Goal: Transaction & Acquisition: Purchase product/service

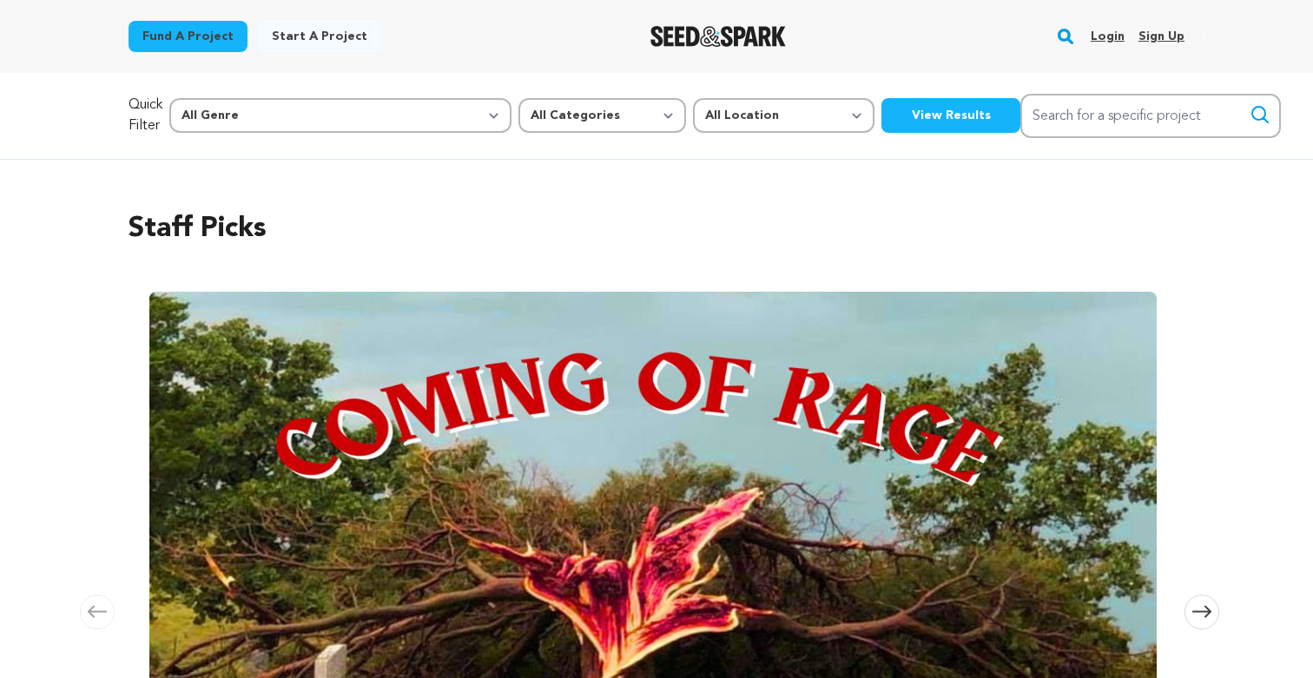
click at [1105, 35] on link "Login" at bounding box center [1108, 37] width 34 height 28
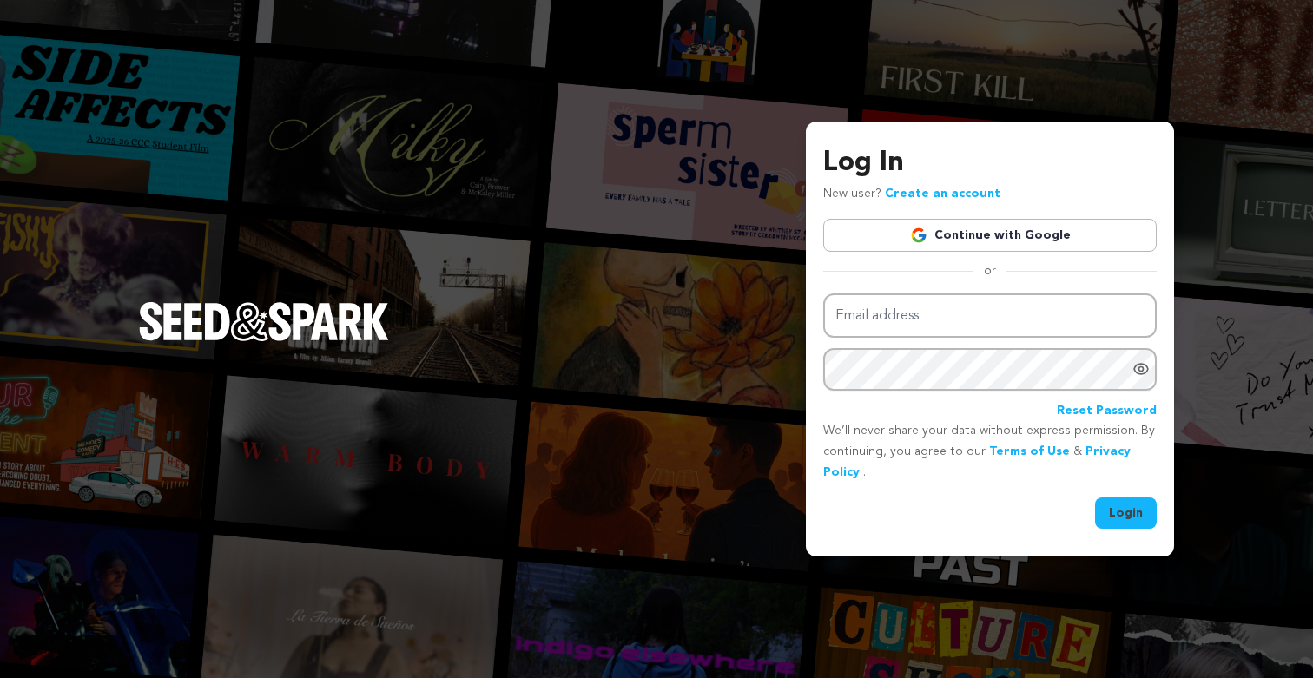
click at [993, 241] on link "Continue with Google" at bounding box center [989, 235] width 333 height 33
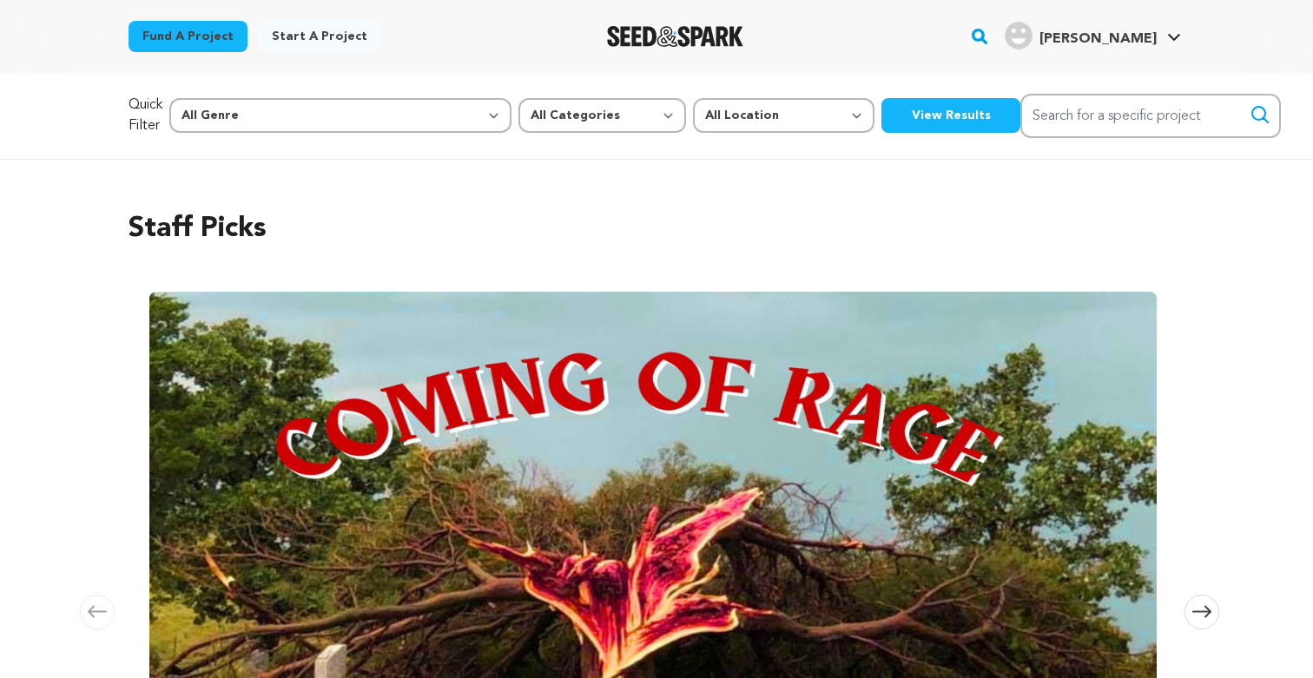
click at [1136, 30] on h4 "[PERSON_NAME]" at bounding box center [1098, 39] width 117 height 21
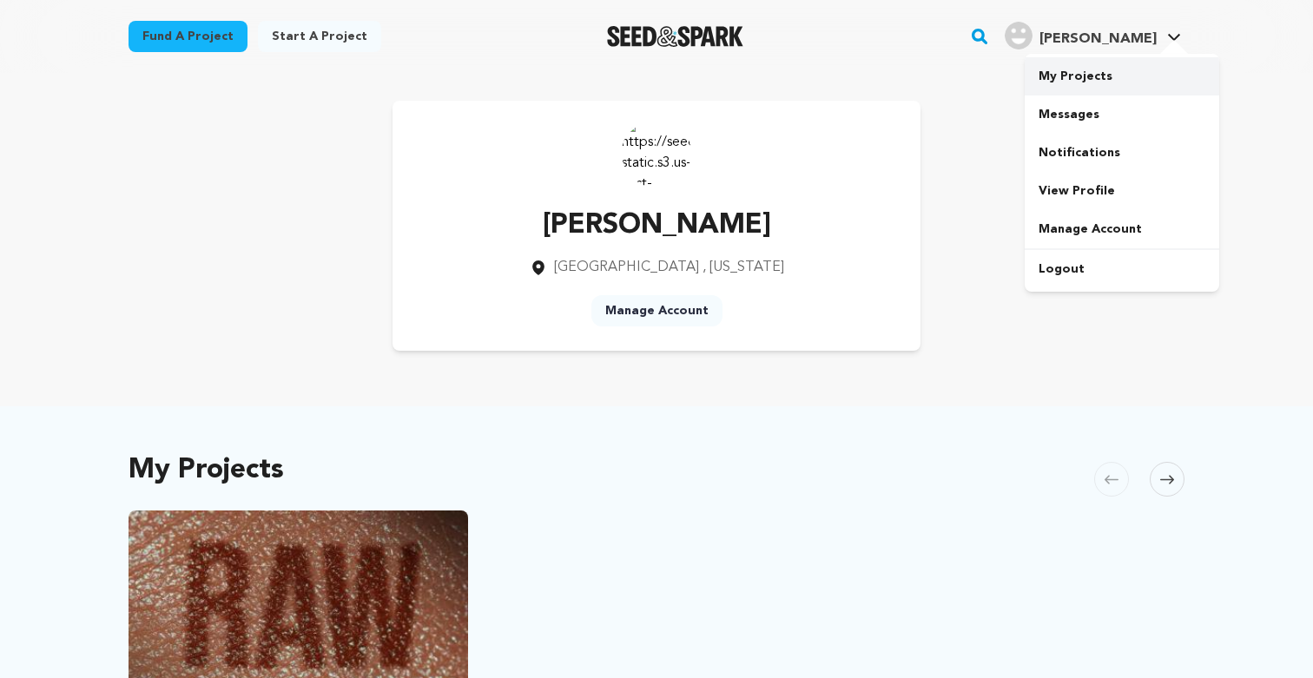
click at [1095, 74] on link "My Projects" at bounding box center [1122, 76] width 195 height 38
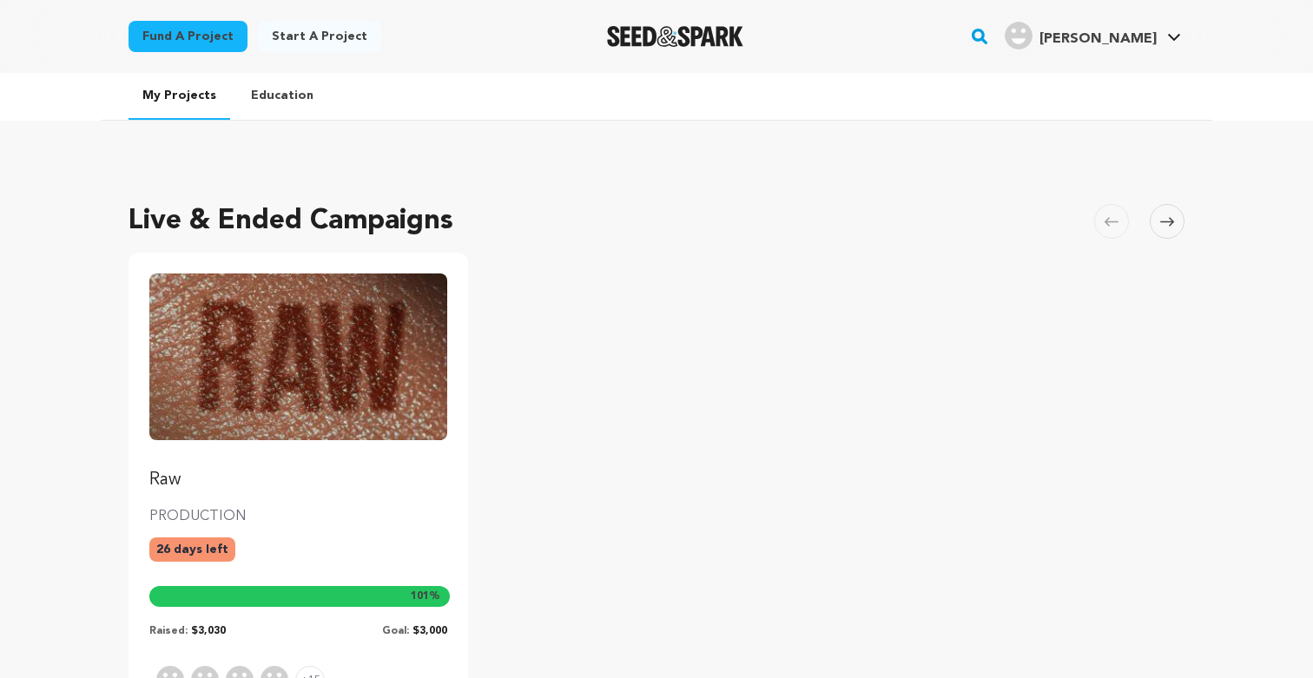
click at [392, 333] on img "Fund Raw" at bounding box center [298, 357] width 298 height 167
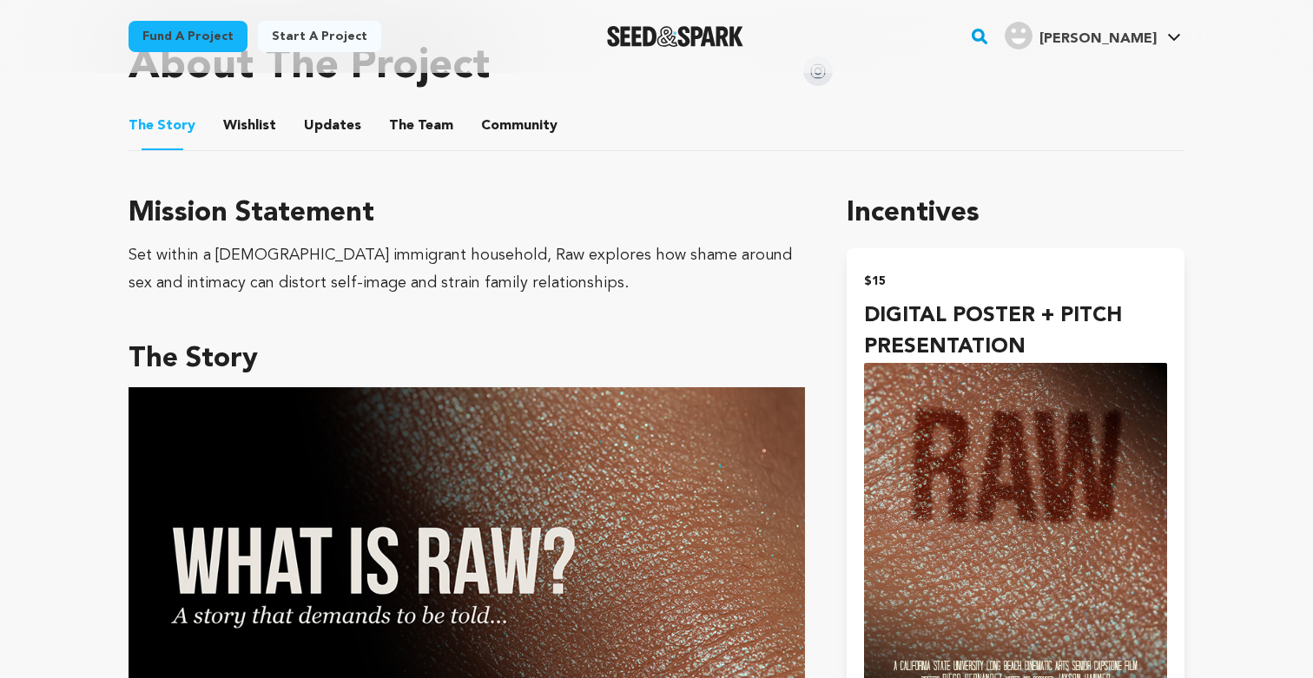
scroll to position [915, 0]
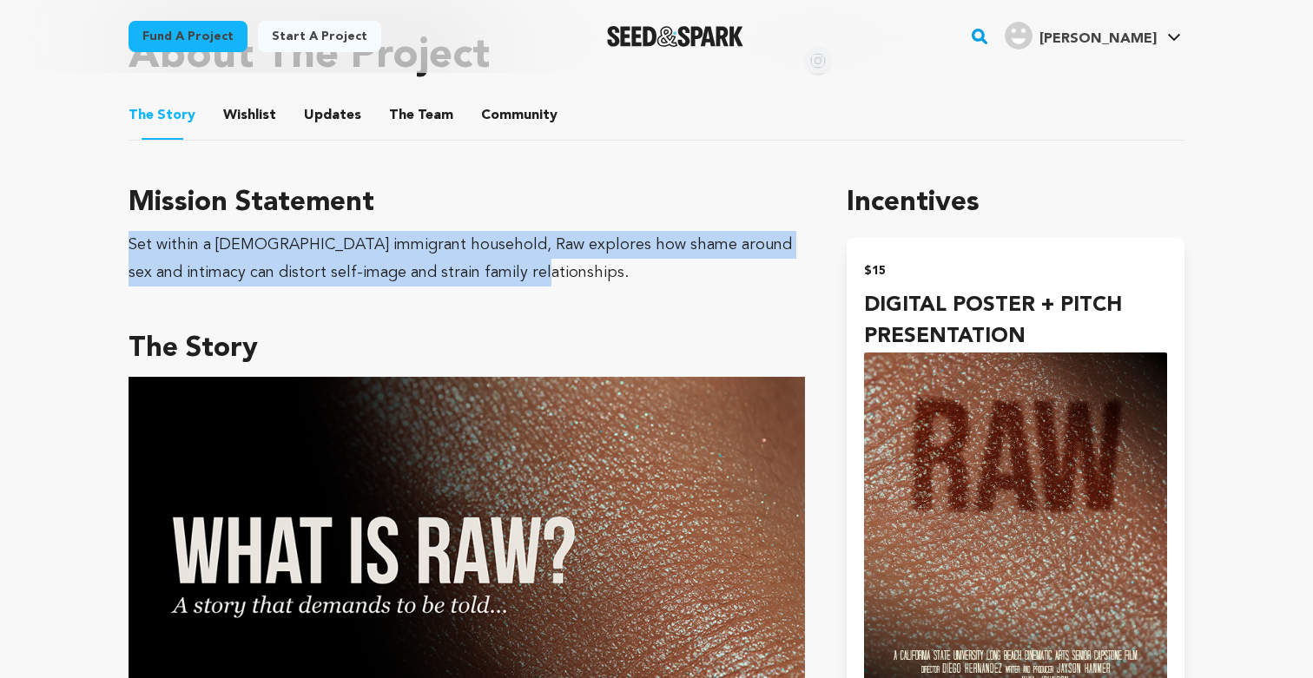
drag, startPoint x: 122, startPoint y: 221, endPoint x: 561, endPoint y: 248, distance: 439.5
copy div "Set within a [DEMOGRAPHIC_DATA] immigrant household, Raw explores how shame aro…"
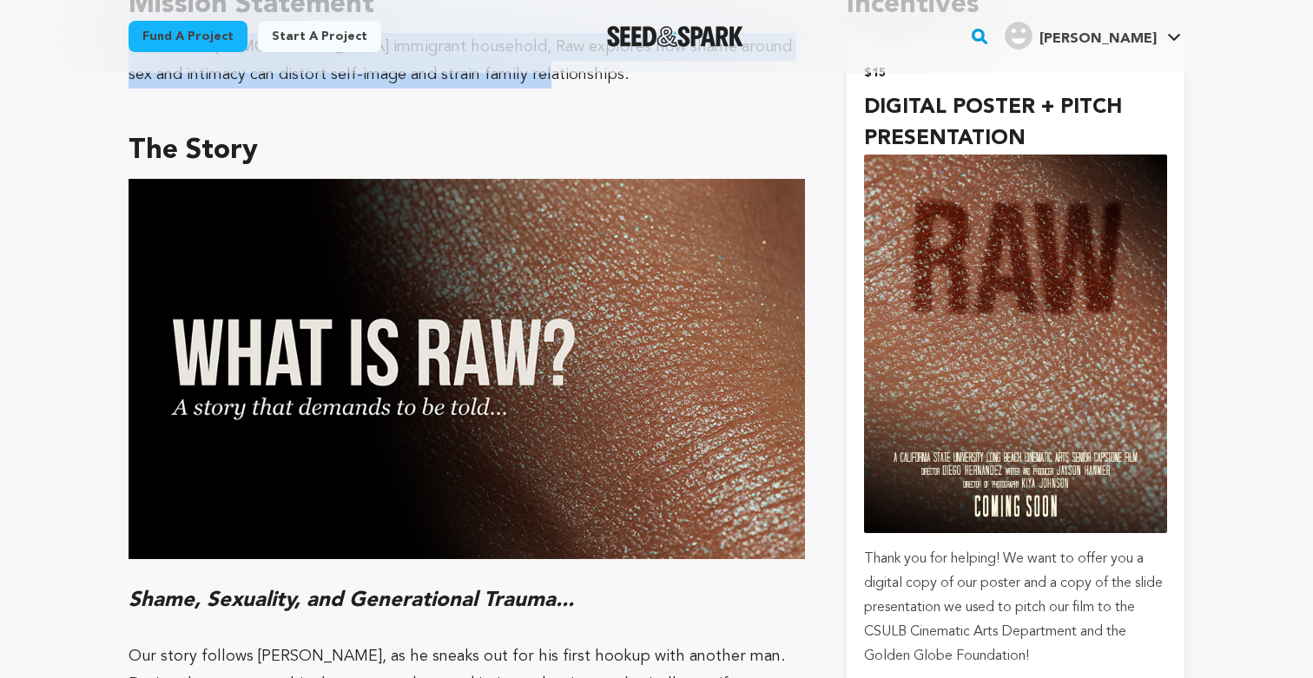
scroll to position [1121, 0]
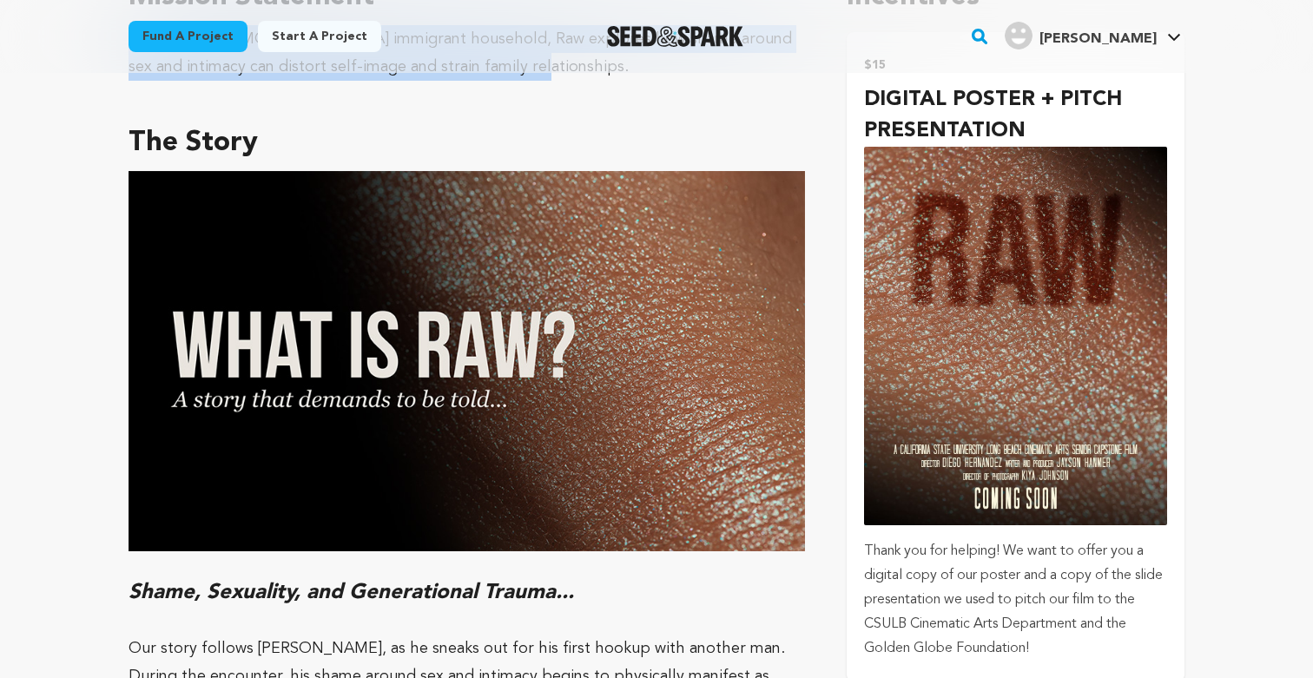
click at [963, 298] on img "submit" at bounding box center [1015, 337] width 303 height 380
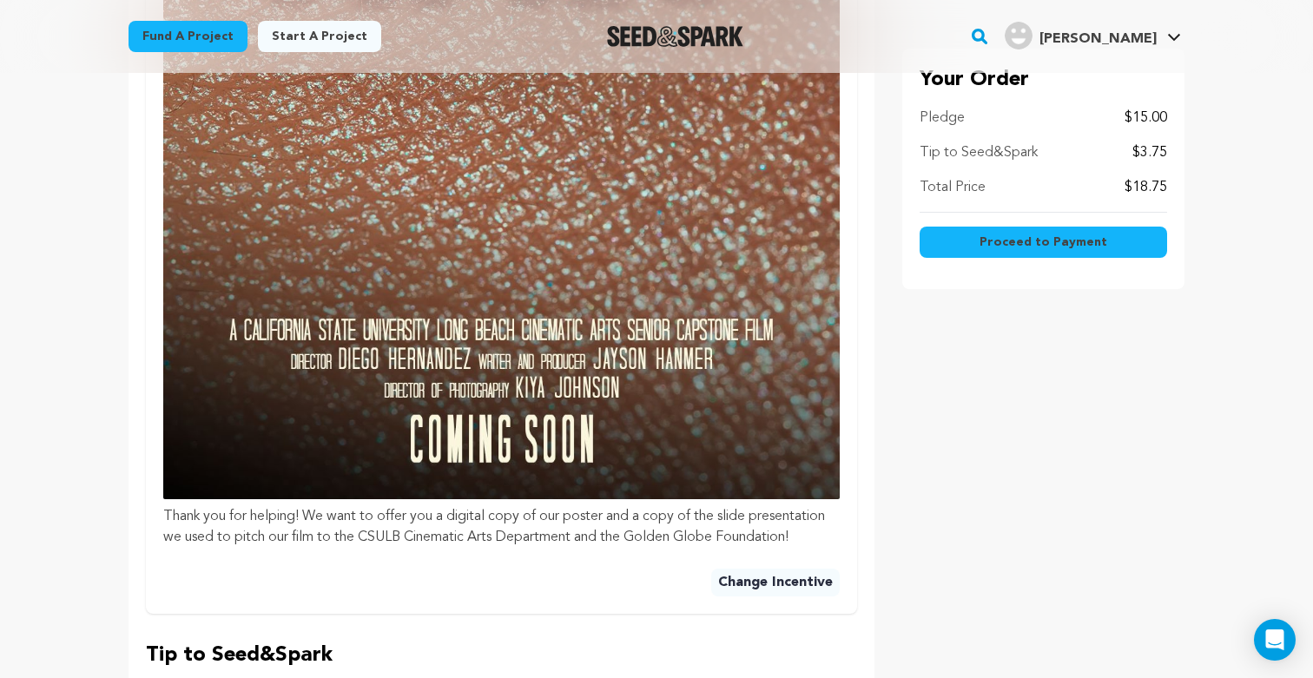
scroll to position [998, 0]
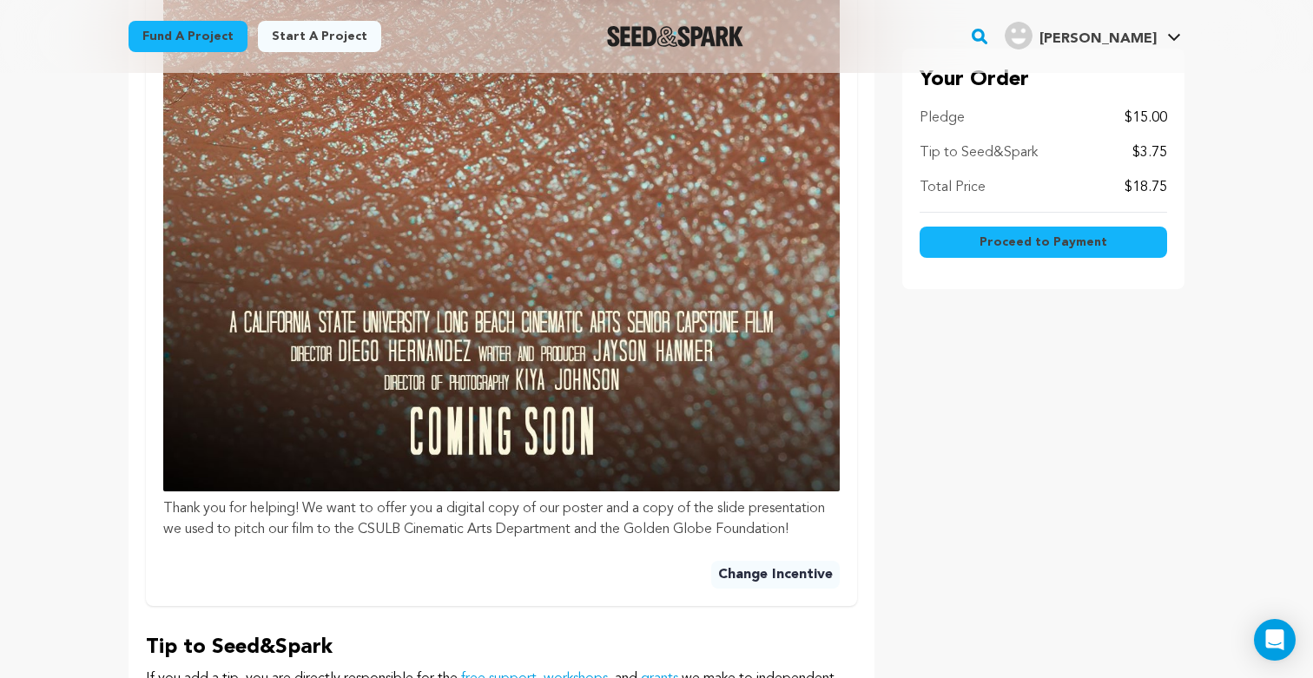
click at [530, 411] on img at bounding box center [501, 69] width 677 height 846
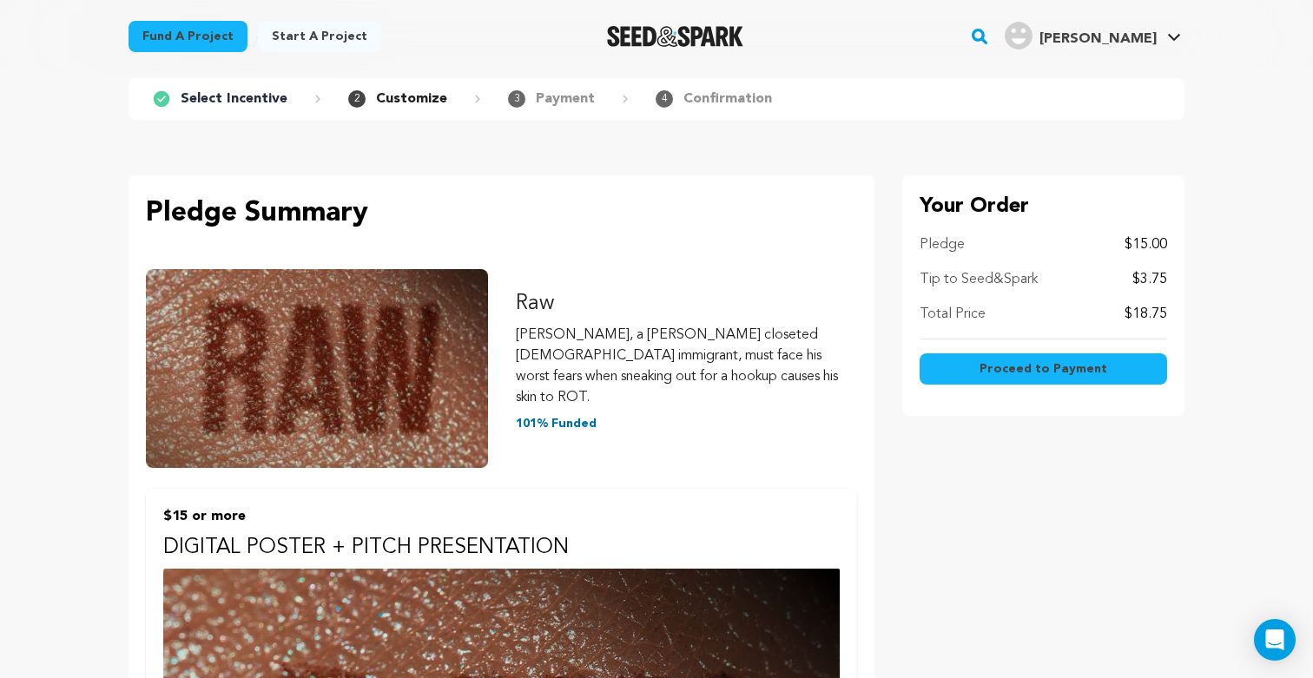
scroll to position [0, 0]
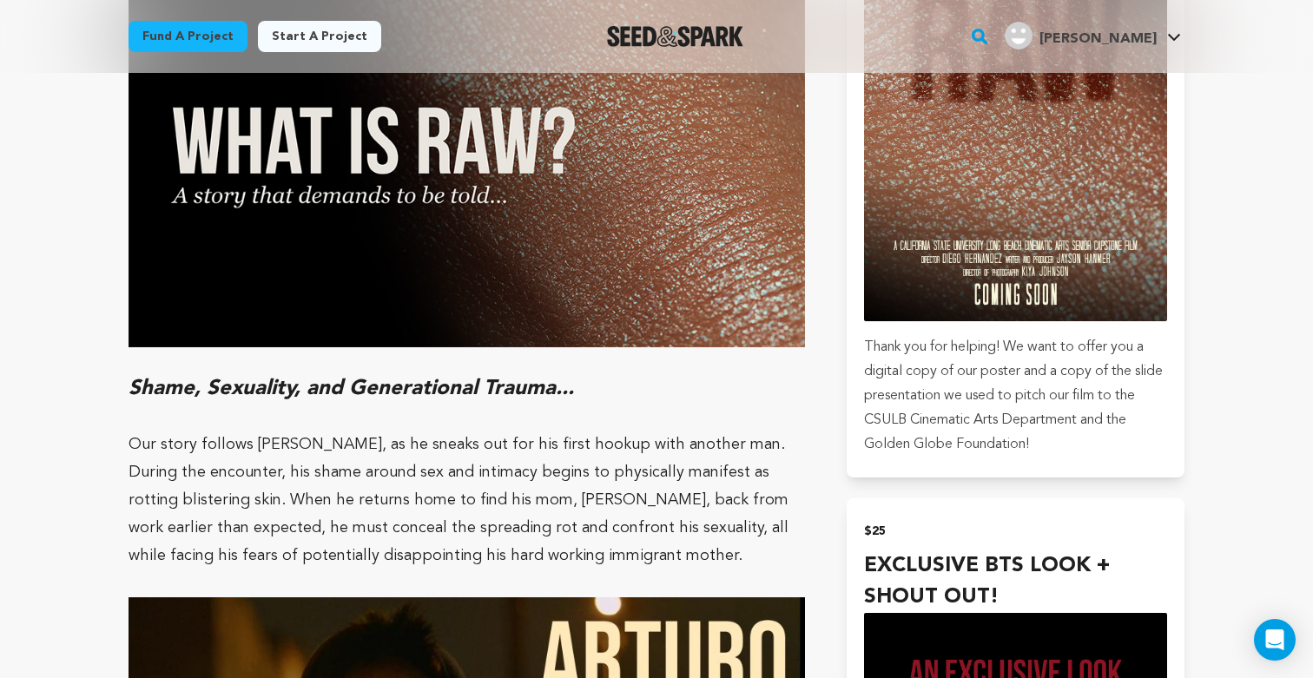
scroll to position [1327, 0]
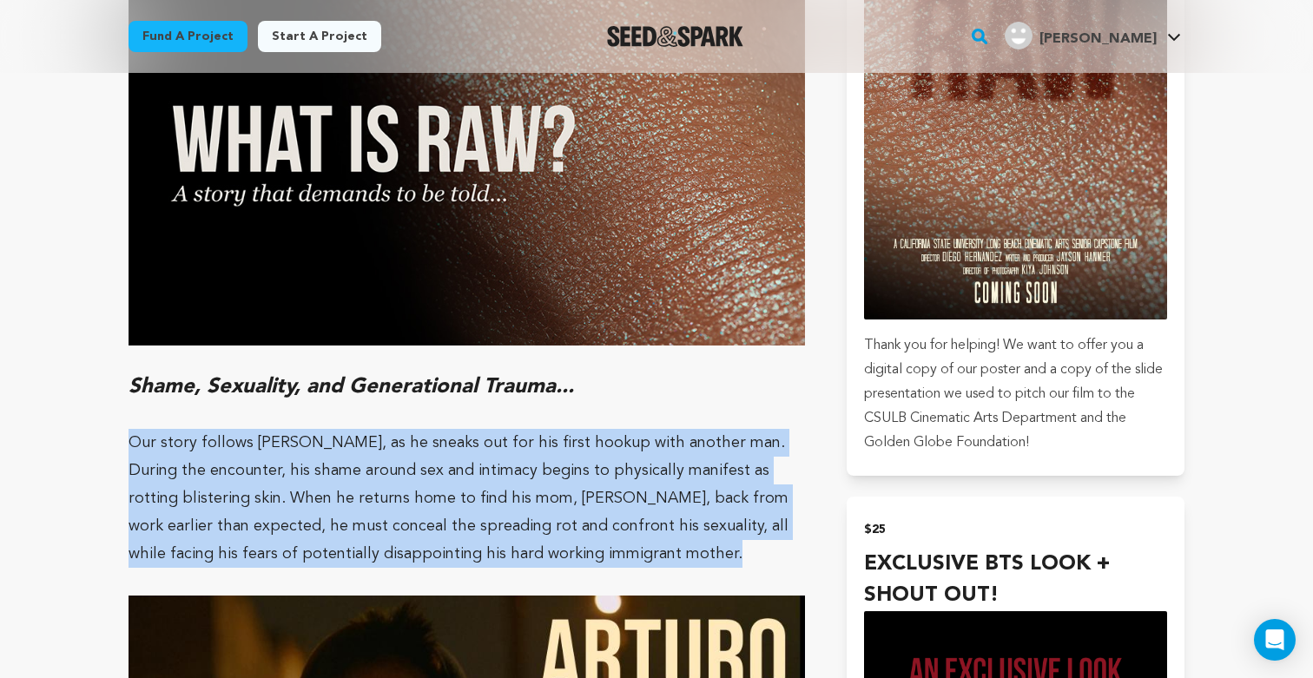
drag, startPoint x: 106, startPoint y: 411, endPoint x: 526, endPoint y: 525, distance: 435.7
copy p "Our story follows [PERSON_NAME], as he sneaks out for his first hookup with ano…"
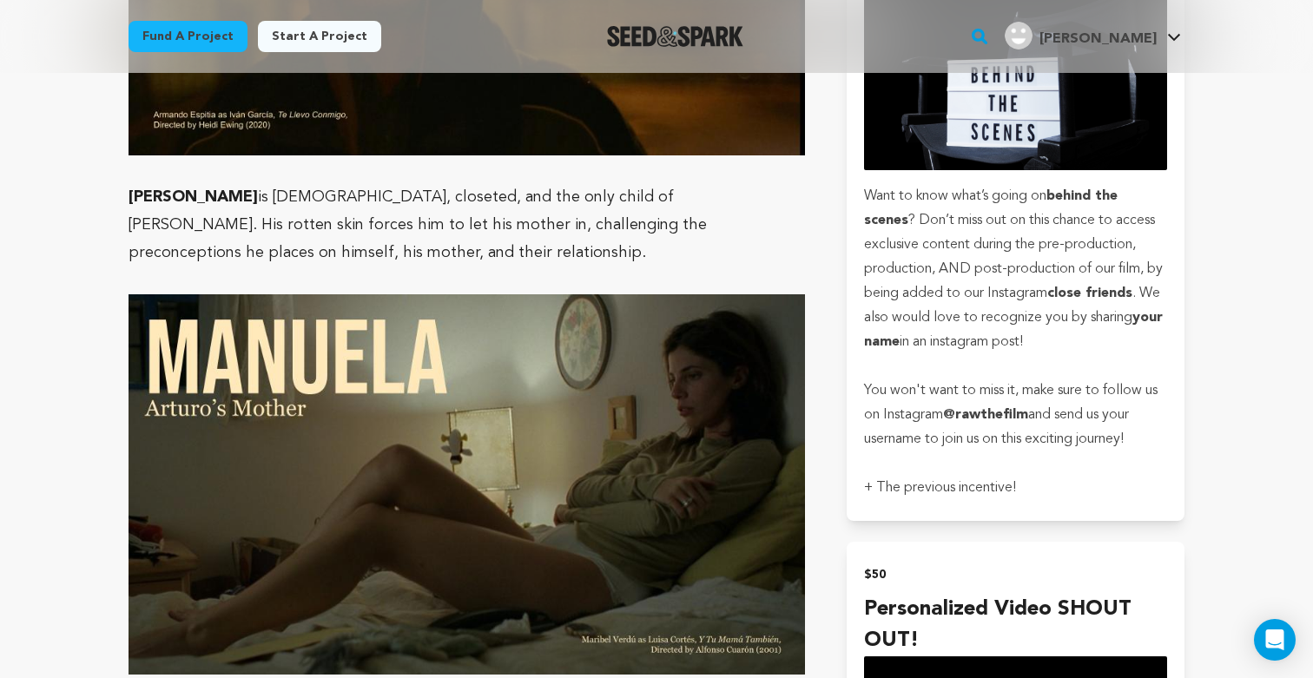
scroll to position [2087, 0]
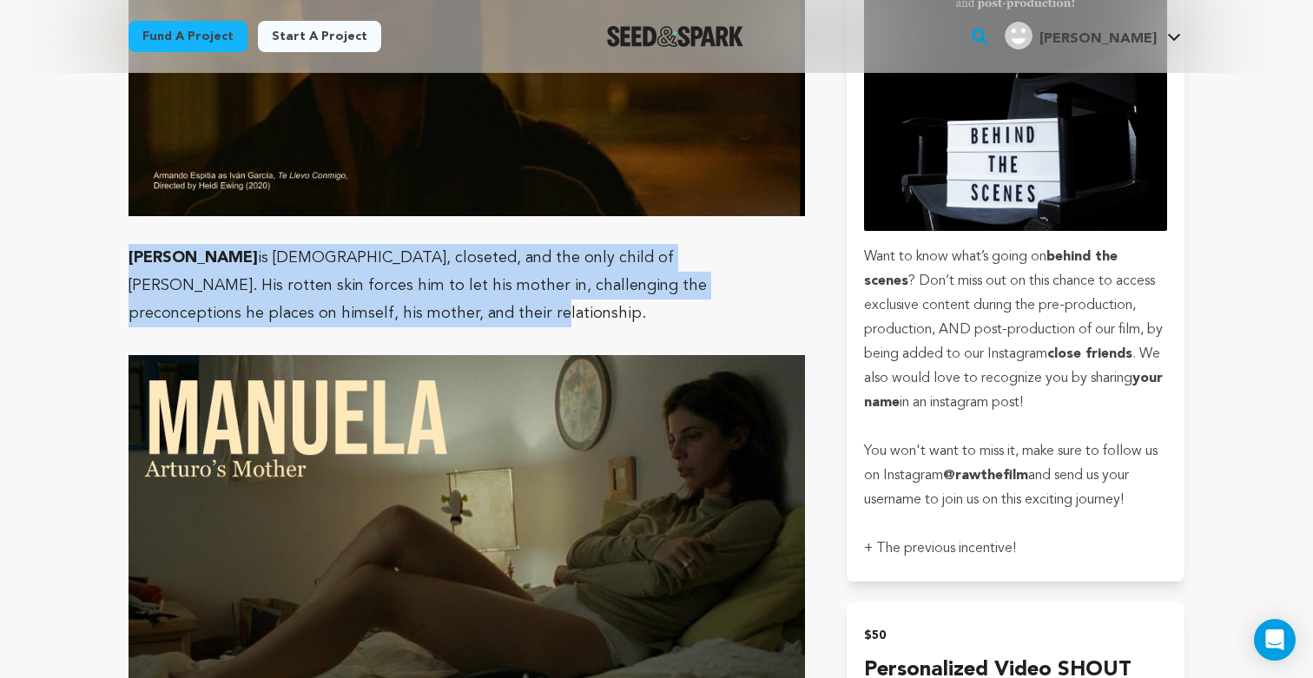
drag, startPoint x: 129, startPoint y: 228, endPoint x: 279, endPoint y: 281, distance: 159.0
click at [279, 281] on p "[PERSON_NAME] is [DEMOGRAPHIC_DATA], closeted, and the only child of [PERSON_NA…" at bounding box center [467, 285] width 677 height 83
copy p "[PERSON_NAME] is [DEMOGRAPHIC_DATA], closeted, and the only child of [PERSON_NA…"
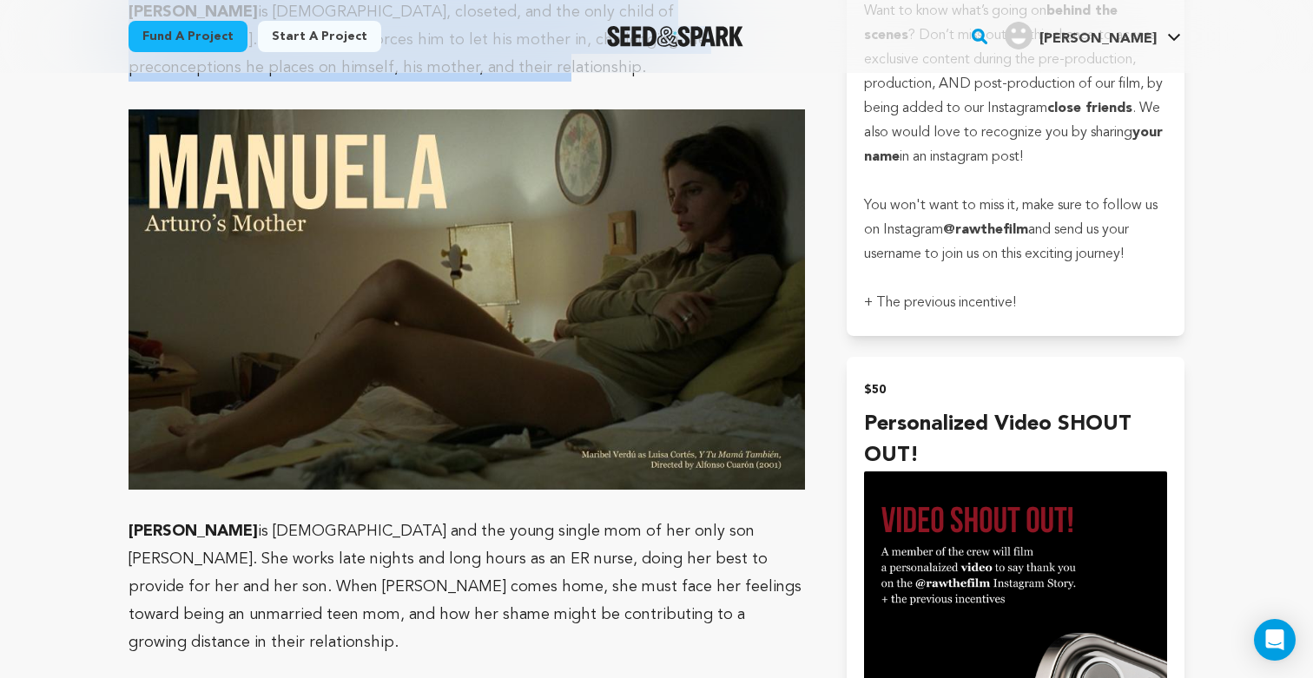
scroll to position [2340, 0]
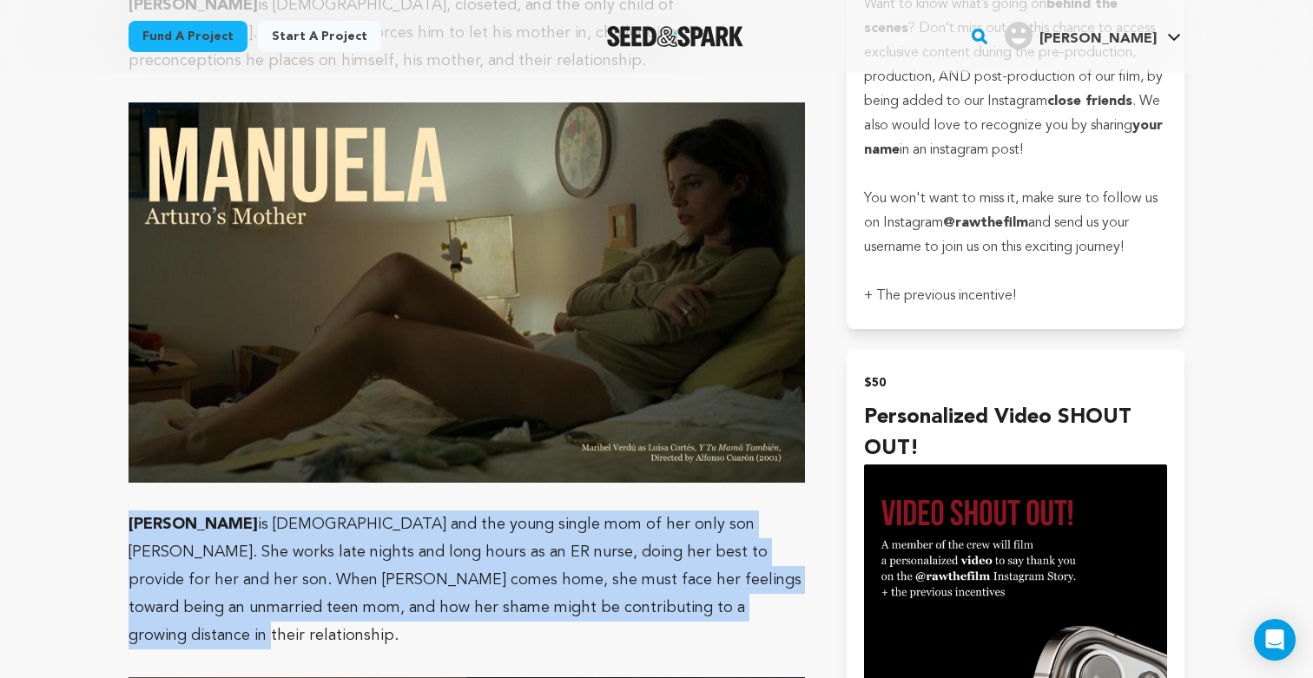
drag, startPoint x: 124, startPoint y: 498, endPoint x: 674, endPoint y: 591, distance: 557.7
copy p "[PERSON_NAME] is [DEMOGRAPHIC_DATA] and the young single mom of her only son [P…"
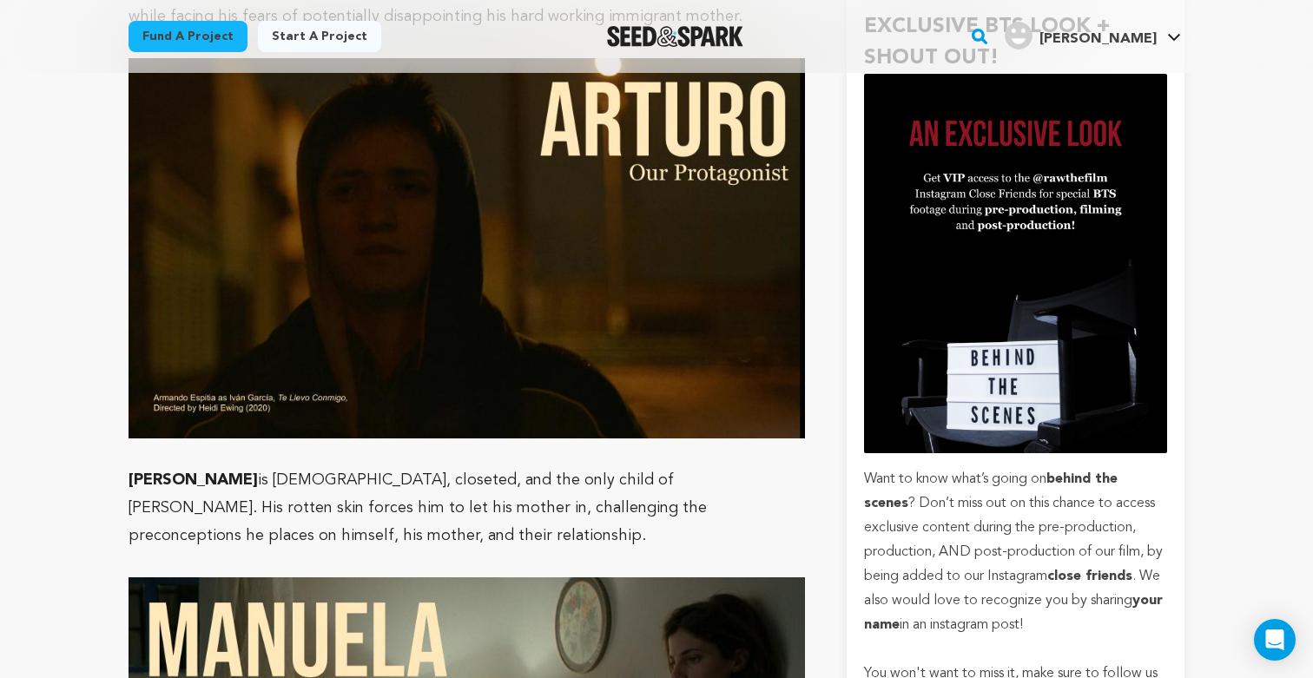
scroll to position [1985, 0]
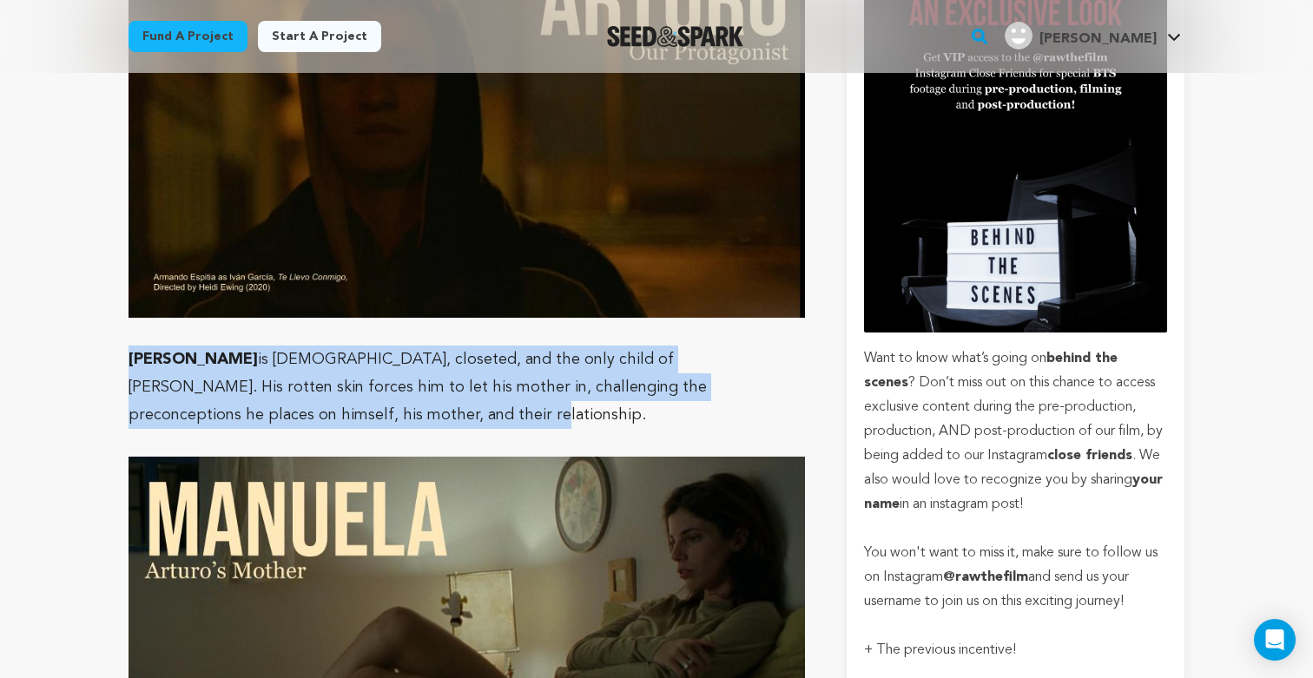
drag, startPoint x: 116, startPoint y: 327, endPoint x: 291, endPoint y: 406, distance: 192.4
copy p "[PERSON_NAME] is [DEMOGRAPHIC_DATA], closeted, and the only child of [PERSON_NA…"
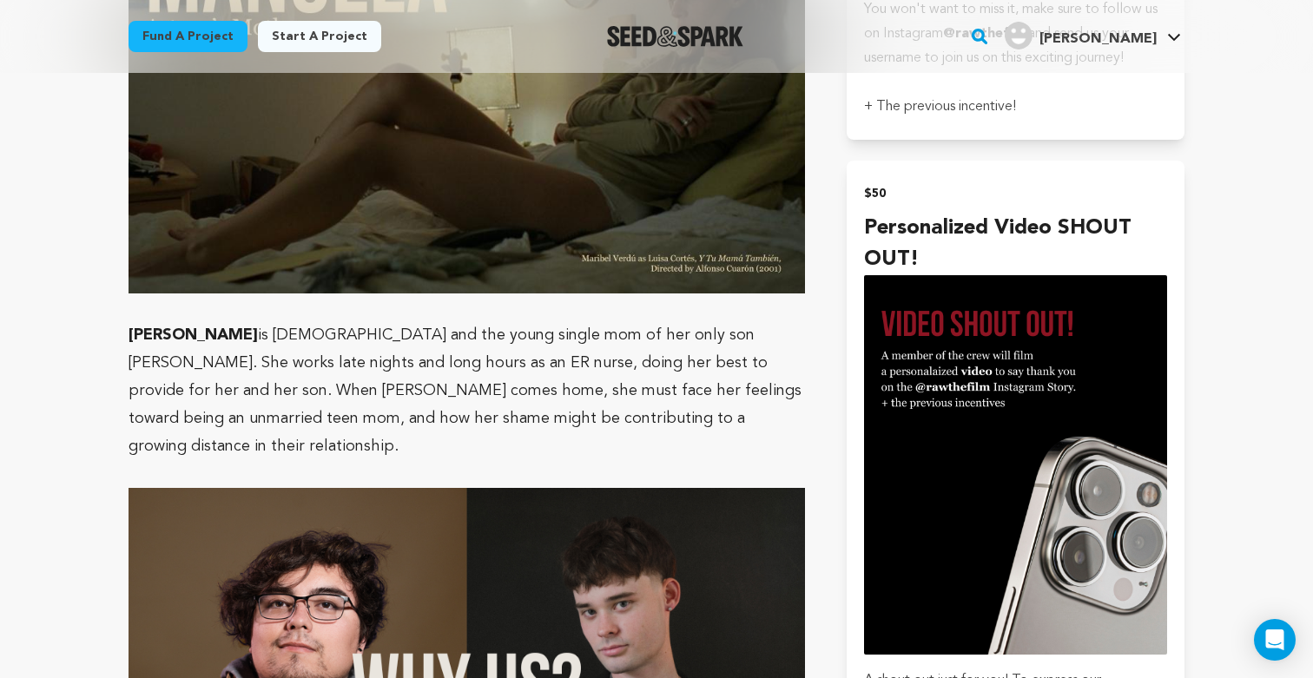
scroll to position [2557, 0]
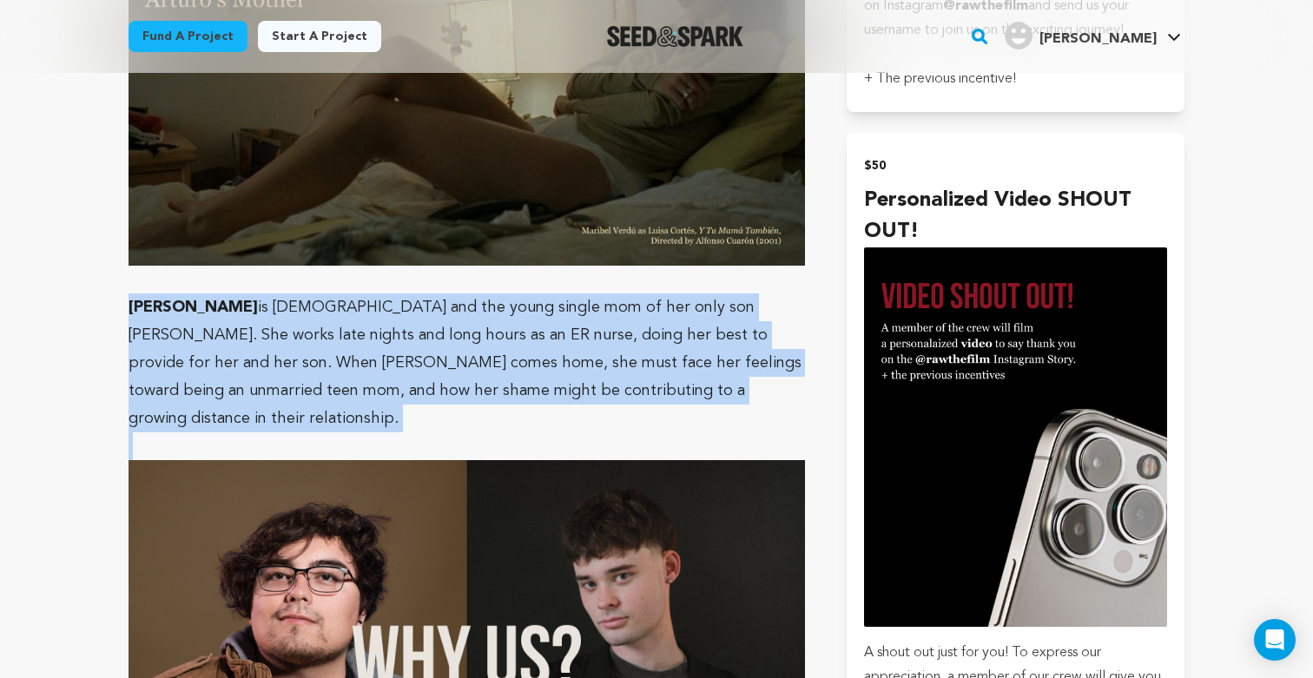
drag, startPoint x: 132, startPoint y: 277, endPoint x: 722, endPoint y: 406, distance: 603.5
copy p "[PERSON_NAME] is [DEMOGRAPHIC_DATA] and the young single mom of her only son [P…"
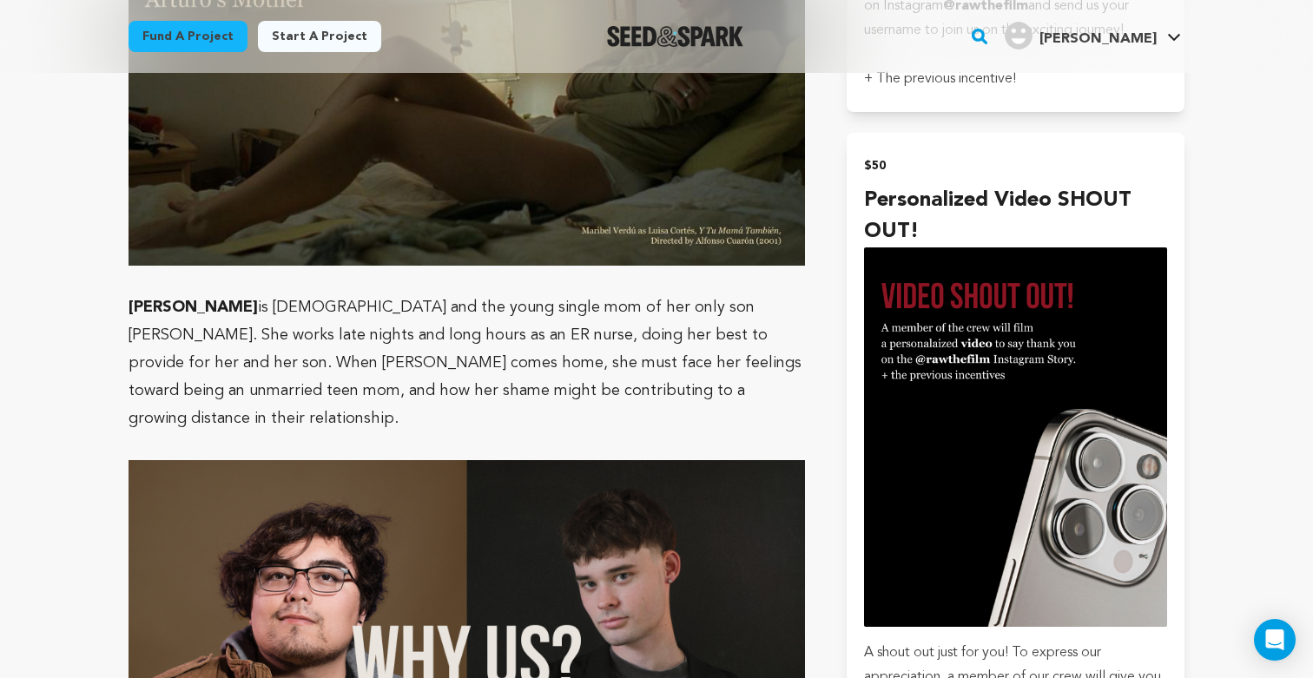
click at [770, 266] on p at bounding box center [467, 280] width 677 height 28
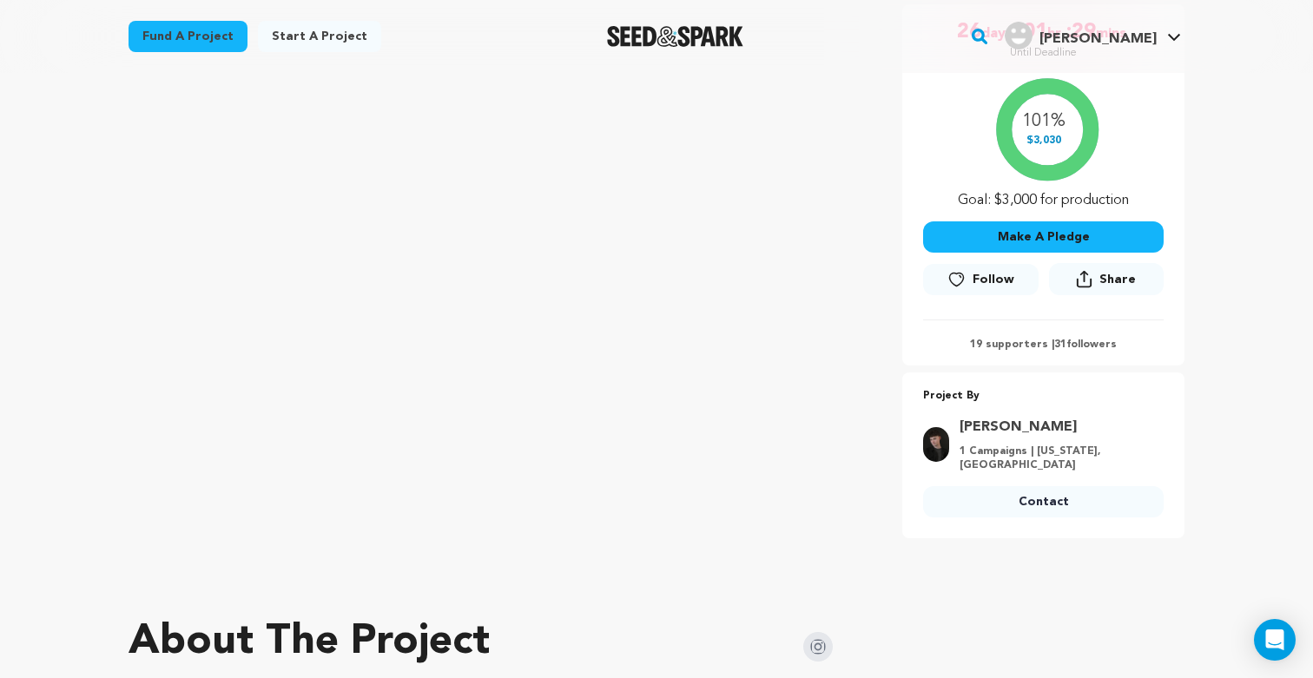
scroll to position [0, 0]
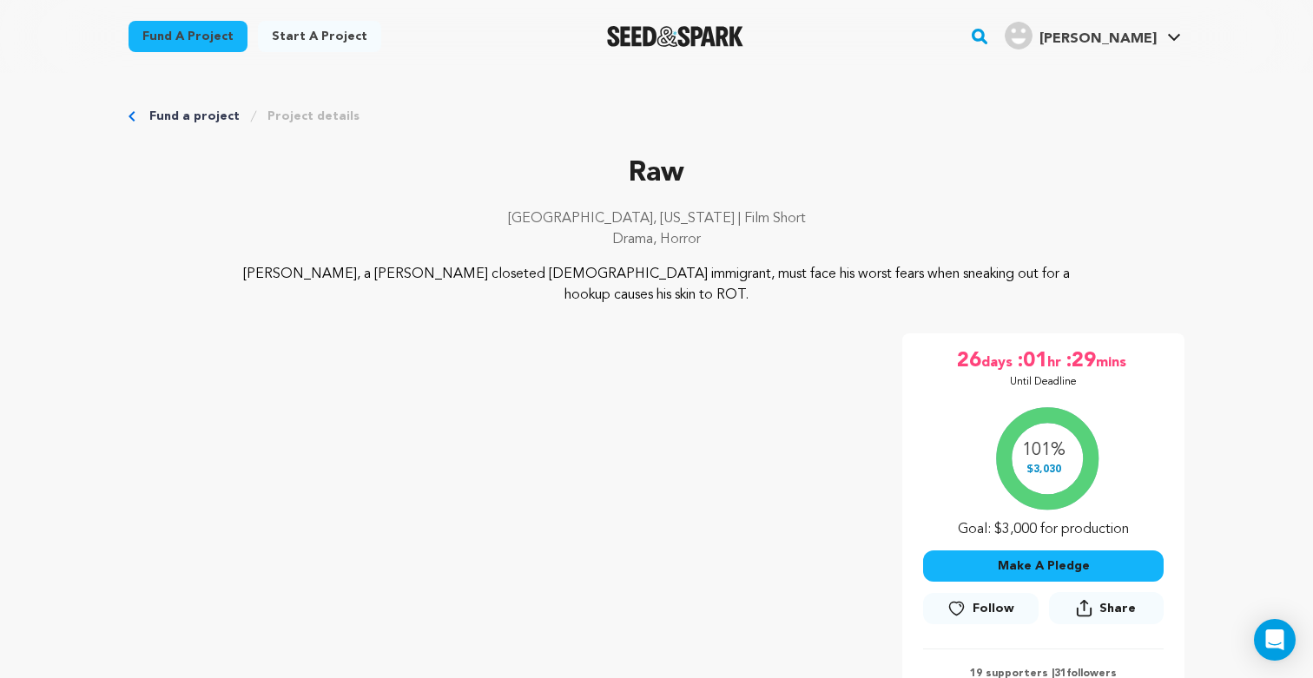
click at [208, 114] on link "Fund a project" at bounding box center [194, 116] width 90 height 17
